Goal: Information Seeking & Learning: Learn about a topic

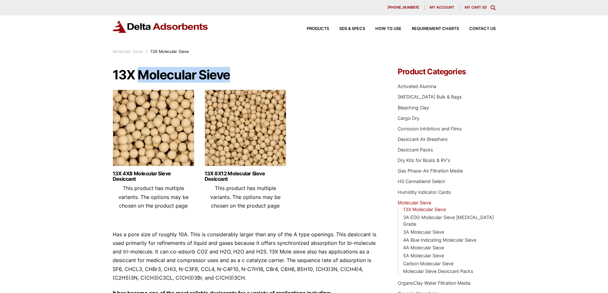
drag, startPoint x: 166, startPoint y: 71, endPoint x: 139, endPoint y: 69, distance: 27.5
click at [139, 69] on h1 "13X Molecular Sieve" at bounding box center [246, 75] width 266 height 14
copy h1 "Molecular Sieve"
click at [244, 79] on h1 "13X Molecular Sieve" at bounding box center [246, 75] width 266 height 14
click at [208, 73] on h1 "13X Molecular Sieve" at bounding box center [246, 75] width 266 height 14
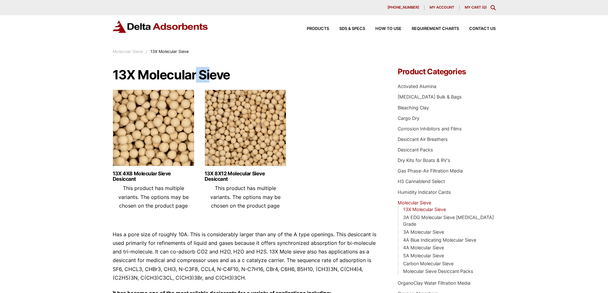
drag, startPoint x: 195, startPoint y: 72, endPoint x: 212, endPoint y: 71, distance: 17.2
click at [212, 71] on h1 "13X Molecular Sieve" at bounding box center [246, 75] width 266 height 14
click at [247, 69] on h1 "13X Molecular Sieve" at bounding box center [246, 75] width 266 height 14
drag, startPoint x: 233, startPoint y: 74, endPoint x: 199, endPoint y: 72, distance: 33.9
click at [199, 72] on h1 "13X Molecular Sieve" at bounding box center [246, 75] width 266 height 14
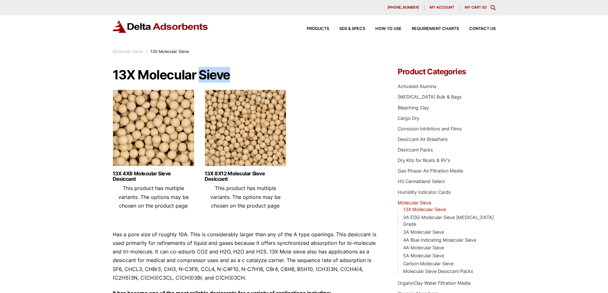
copy h1 "Sieve"
